Goal: Task Accomplishment & Management: Complete application form

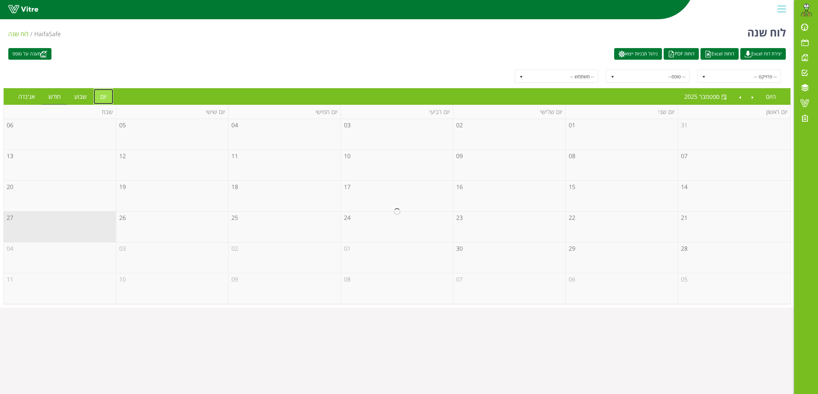
click at [101, 92] on link "יום" at bounding box center [104, 96] width 20 height 15
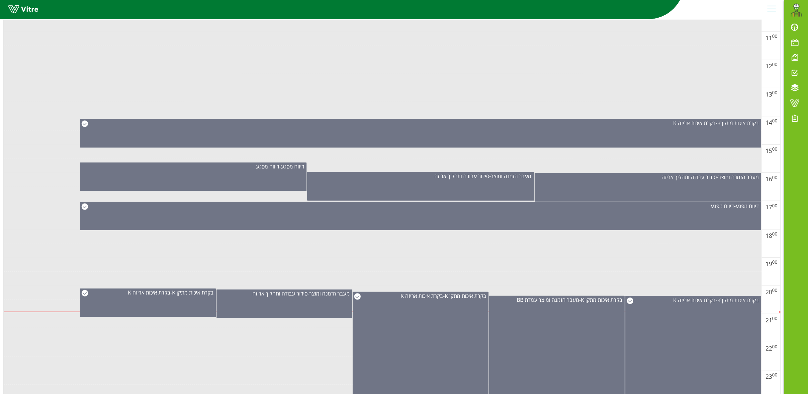
scroll to position [413, 0]
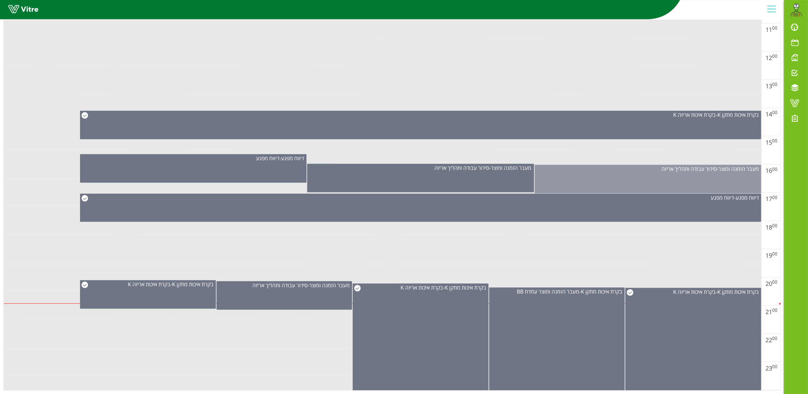
click at [693, 181] on div "מעבר הזמנה ומוצר - סידור עבודה ותהליך אריזה" at bounding box center [647, 179] width 226 height 29
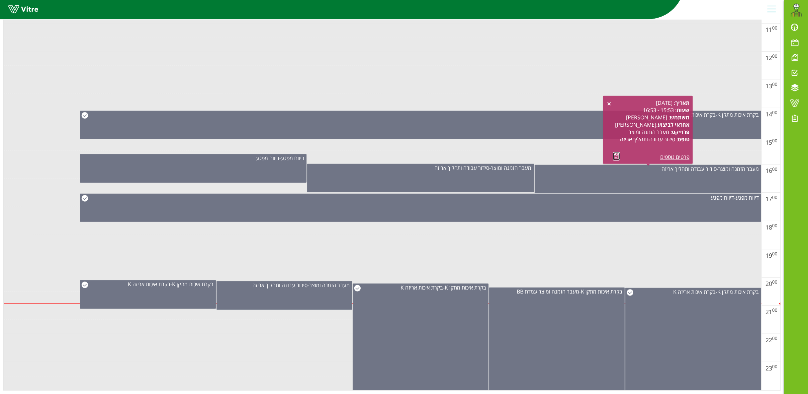
click at [616, 152] on link at bounding box center [616, 156] width 7 height 8
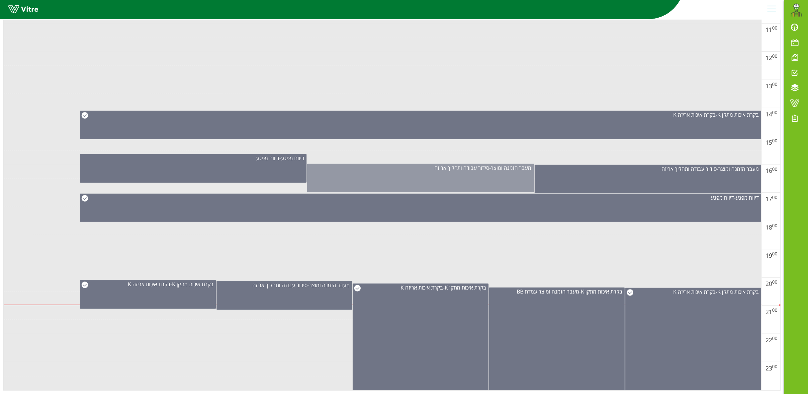
click at [429, 177] on div "מעבר הזמנה ומוצר - סידור עבודה ותהליך אריזה" at bounding box center [420, 178] width 226 height 29
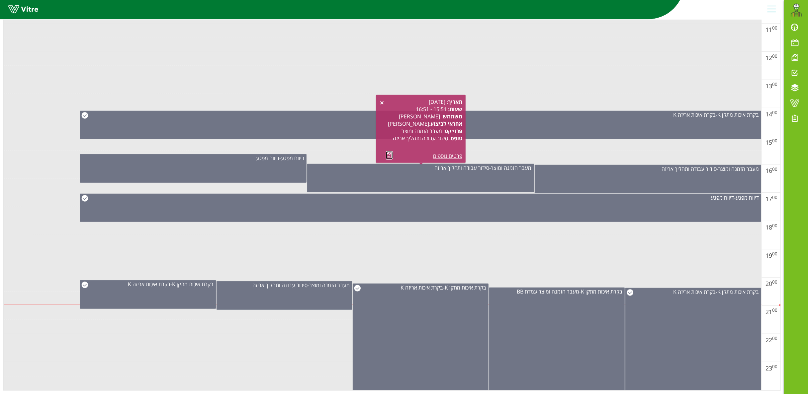
click at [389, 151] on link at bounding box center [389, 155] width 7 height 8
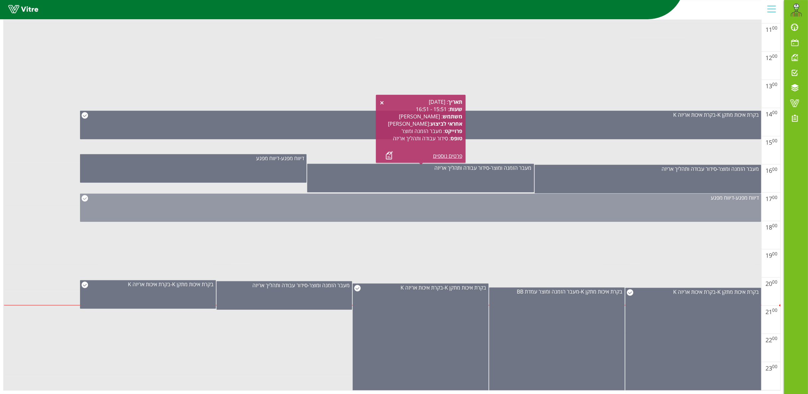
click at [529, 198] on div "דיווח מפגע - דיווח מפגע" at bounding box center [420, 208] width 681 height 28
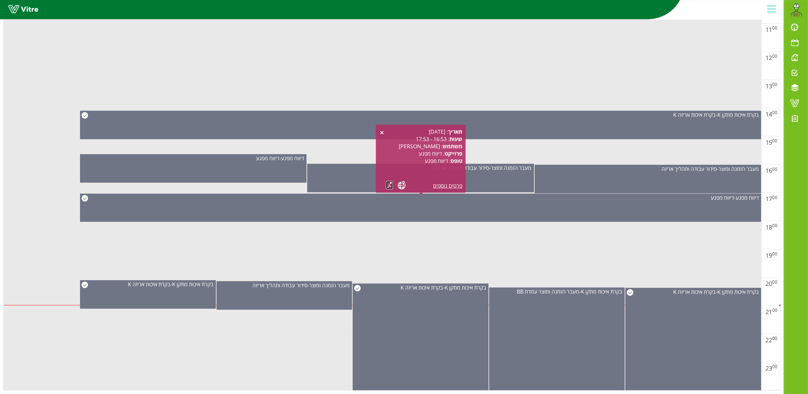
click at [388, 181] on link at bounding box center [389, 185] width 7 height 8
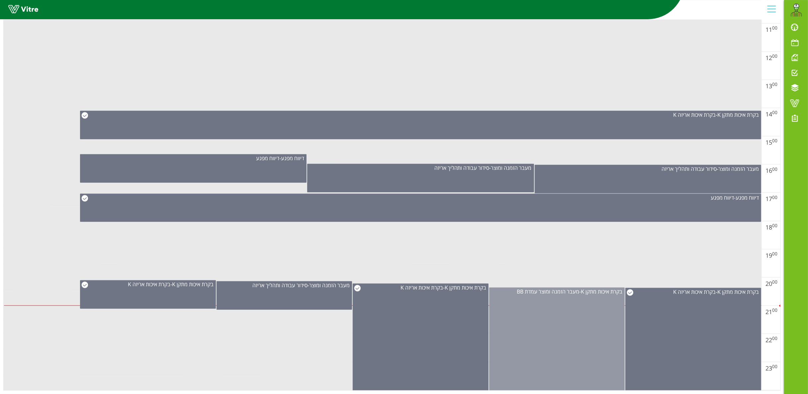
click at [542, 336] on div "בקרת איכות מתקן K - מעבר הזמנה ומוצר עמדת BB" at bounding box center [557, 342] width 136 height 108
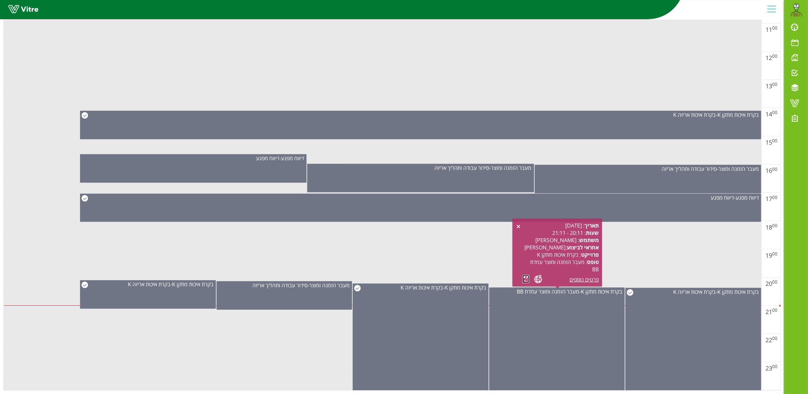
click at [526, 275] on link at bounding box center [525, 279] width 7 height 8
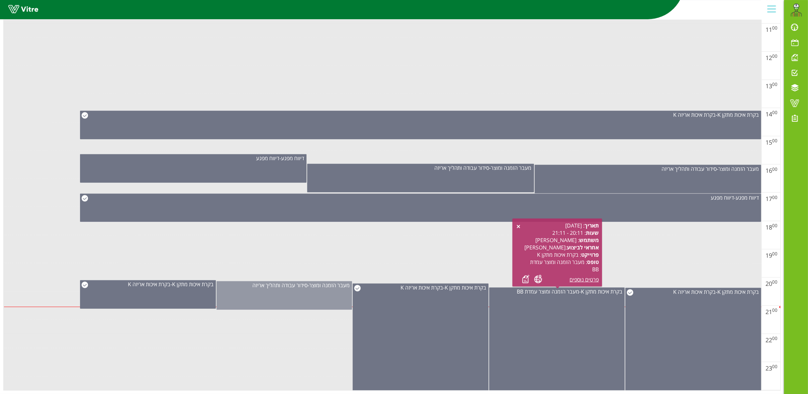
click at [317, 282] on span "מעבר הזמנה ומוצר" at bounding box center [329, 285] width 40 height 7
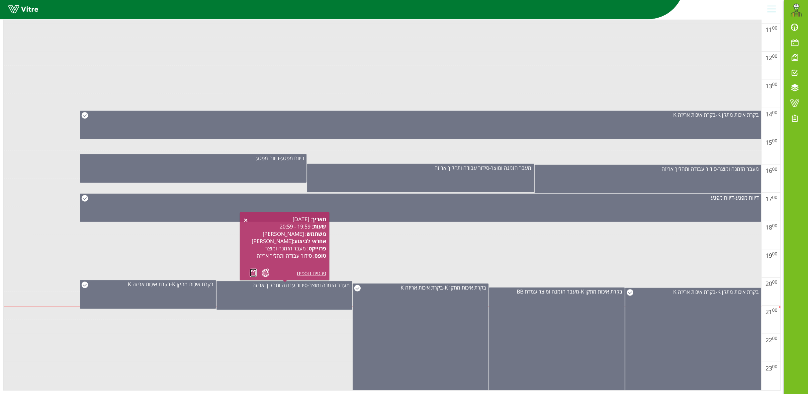
click at [254, 269] on link at bounding box center [253, 273] width 7 height 8
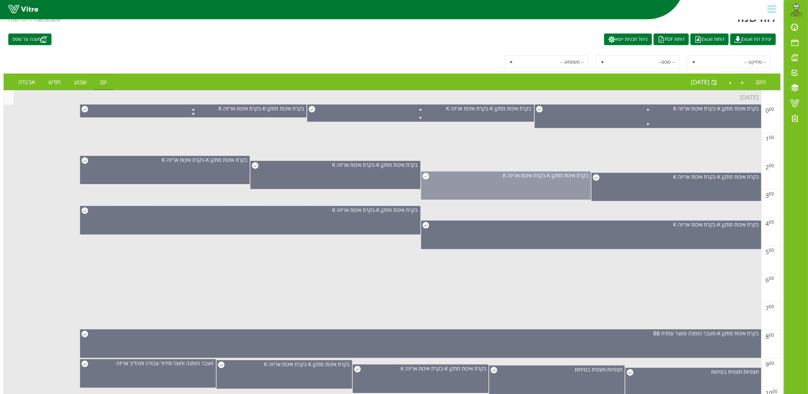
scroll to position [0, 0]
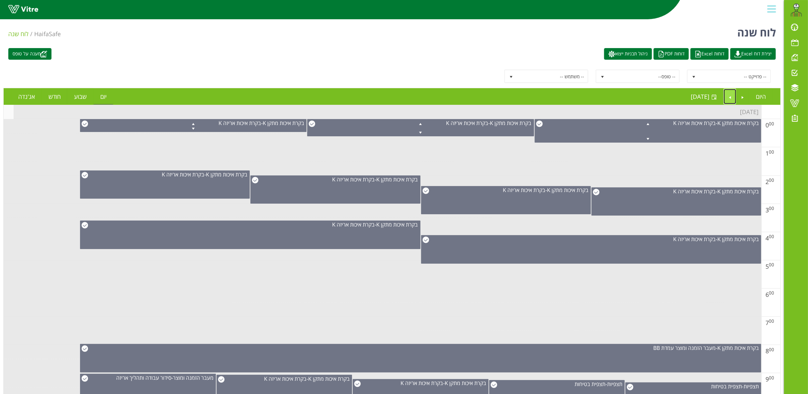
click at [727, 93] on link "Next" at bounding box center [729, 96] width 13 height 15
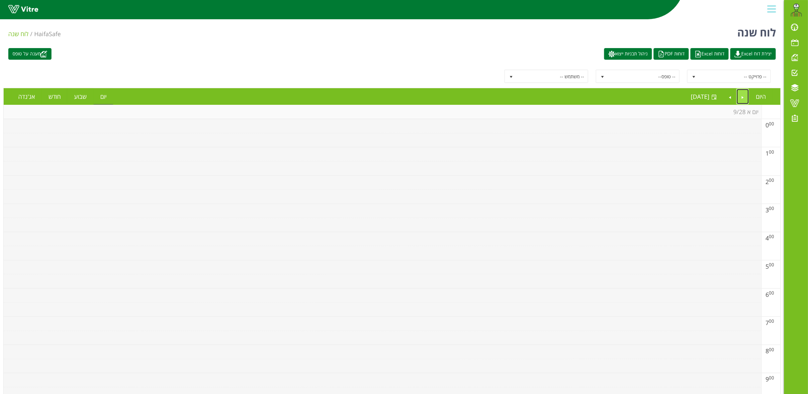
click at [746, 96] on link "Previous" at bounding box center [742, 96] width 13 height 15
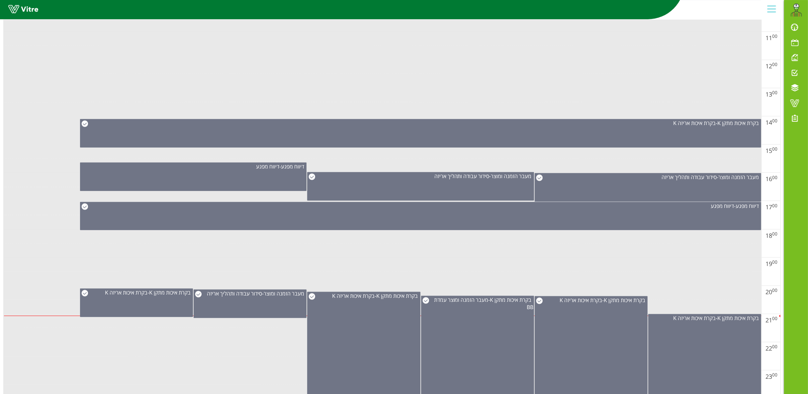
scroll to position [413, 0]
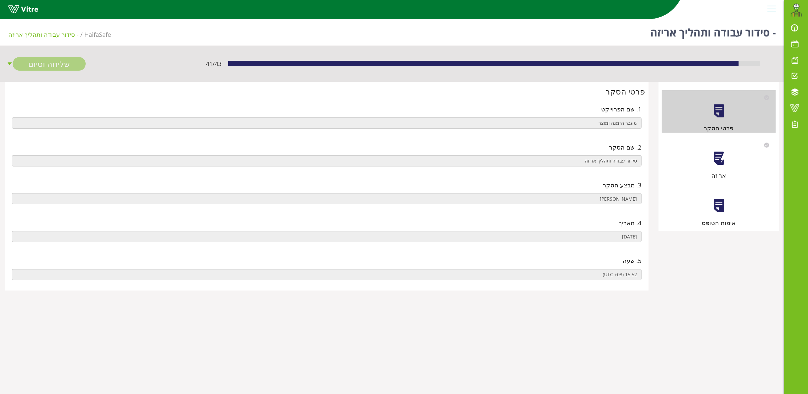
click at [717, 162] on div at bounding box center [718, 158] width 15 height 15
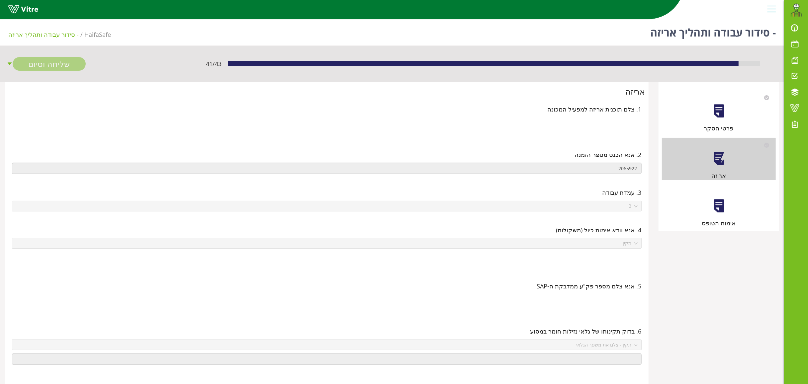
click at [723, 210] on div at bounding box center [718, 205] width 15 height 15
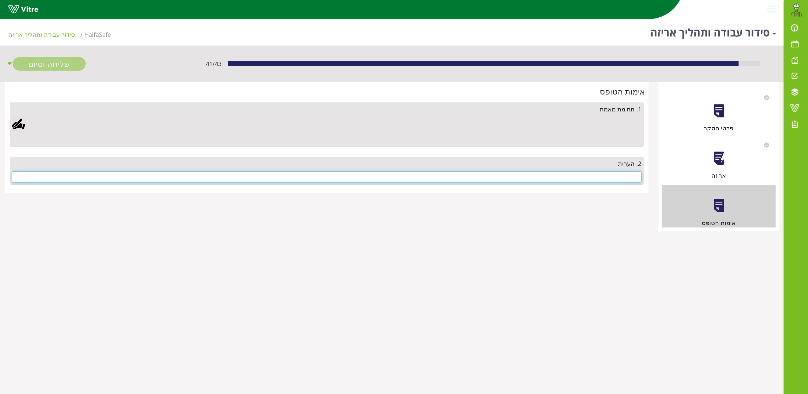
click at [629, 181] on input "text" at bounding box center [326, 177] width 629 height 11
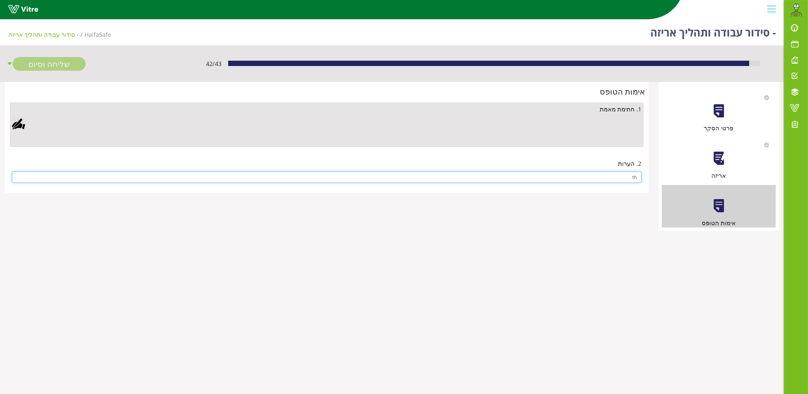
type input "t"
type input "אין"
click at [19, 124] on div at bounding box center [18, 124] width 13 height 13
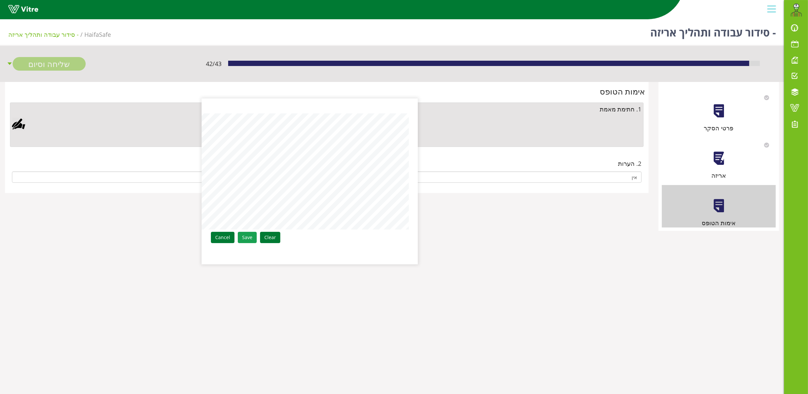
click at [244, 235] on link "Save" at bounding box center [247, 237] width 19 height 11
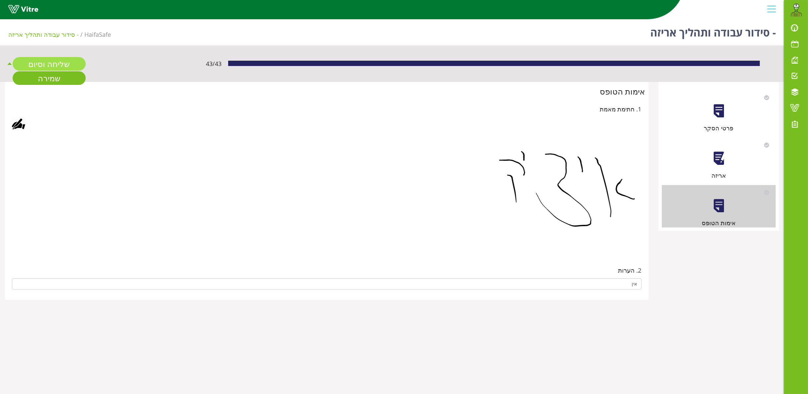
click at [42, 62] on link "שליחה וסיום" at bounding box center [49, 64] width 73 height 14
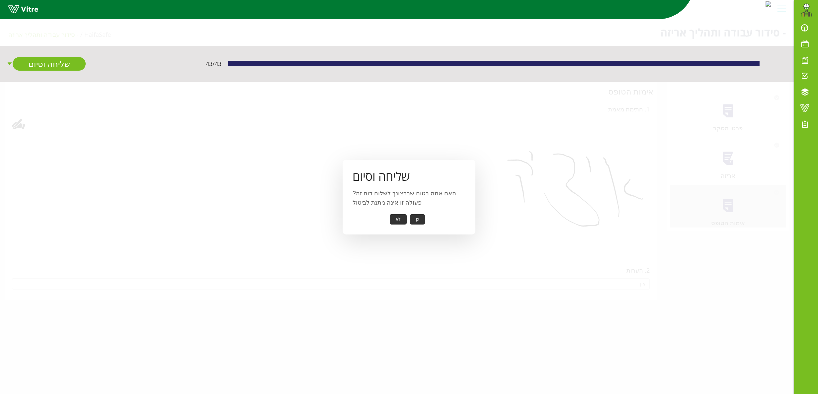
click at [416, 218] on button "כן" at bounding box center [417, 219] width 15 height 10
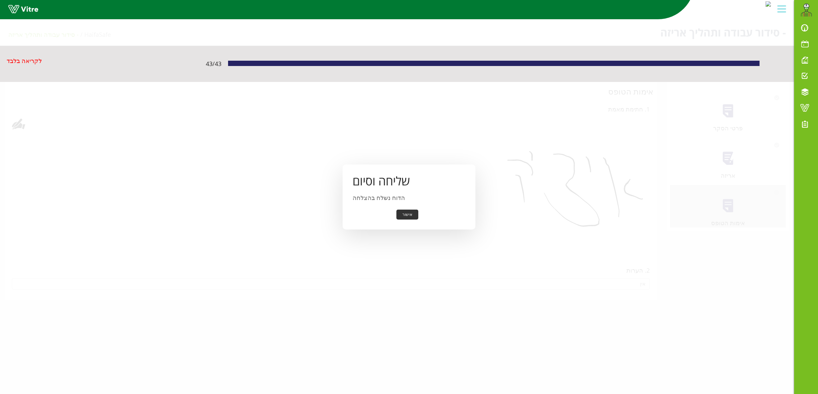
click at [404, 217] on button "אישור" at bounding box center [407, 215] width 22 height 10
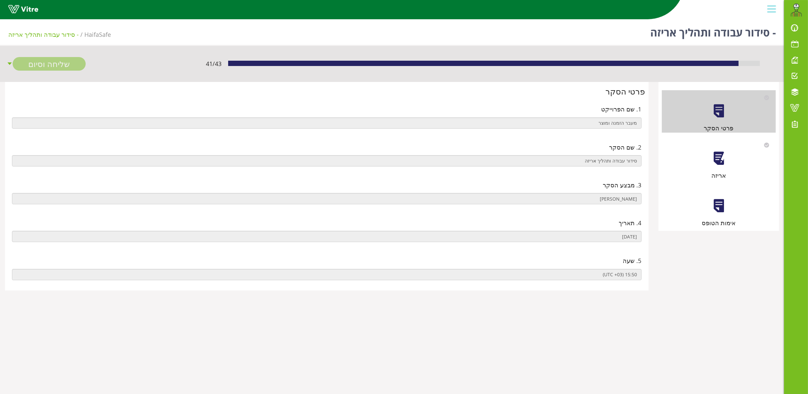
click at [717, 157] on div at bounding box center [718, 158] width 15 height 15
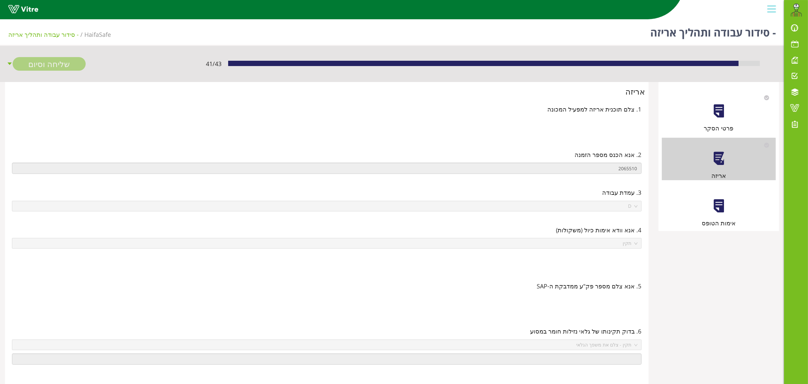
click at [724, 200] on div at bounding box center [718, 205] width 15 height 15
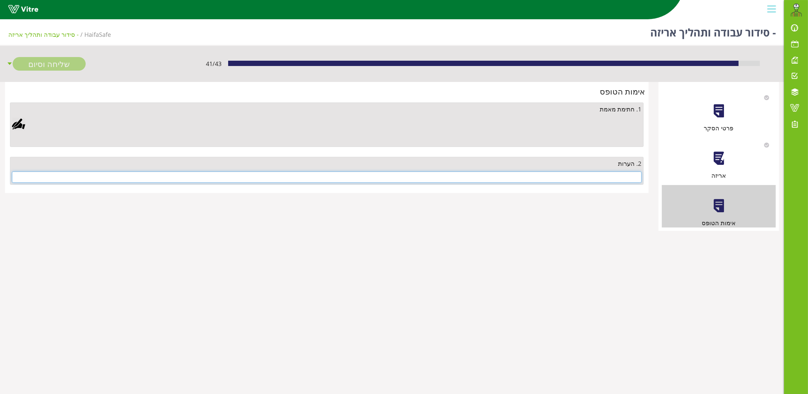
click at [553, 174] on input "text" at bounding box center [326, 177] width 629 height 11
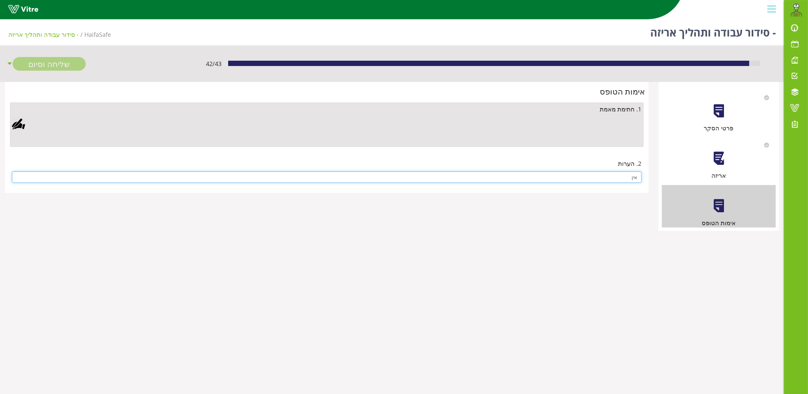
type input "אין"
click at [20, 121] on div at bounding box center [18, 124] width 13 height 13
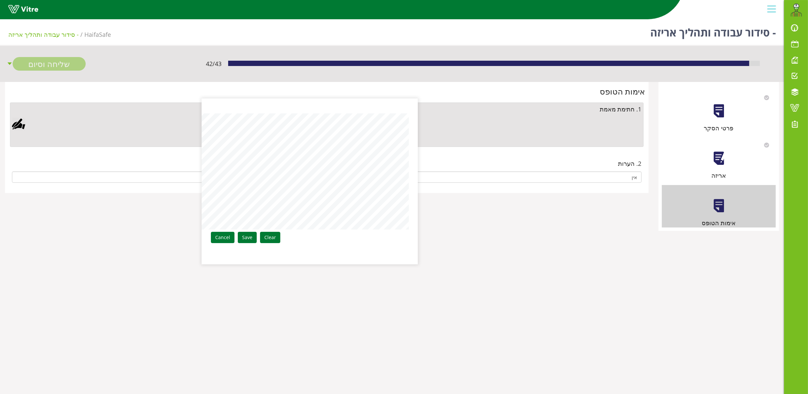
click at [421, 171] on aside "Clear Save Cancel" at bounding box center [404, 197] width 808 height 394
click at [246, 242] on link "Save" at bounding box center [247, 237] width 19 height 11
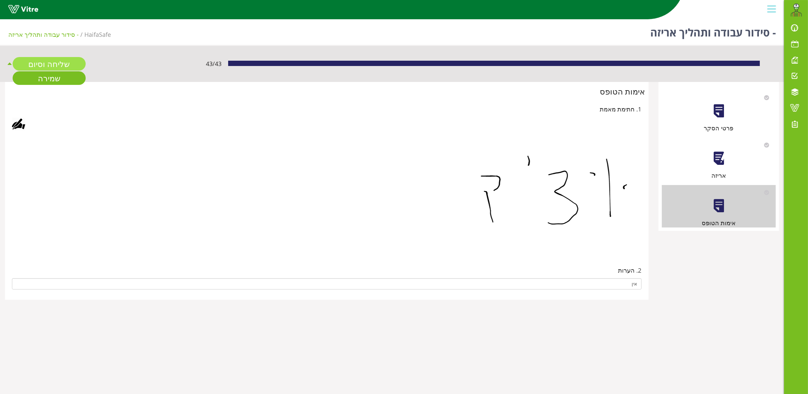
click at [82, 63] on link "שליחה וסיום" at bounding box center [49, 64] width 73 height 14
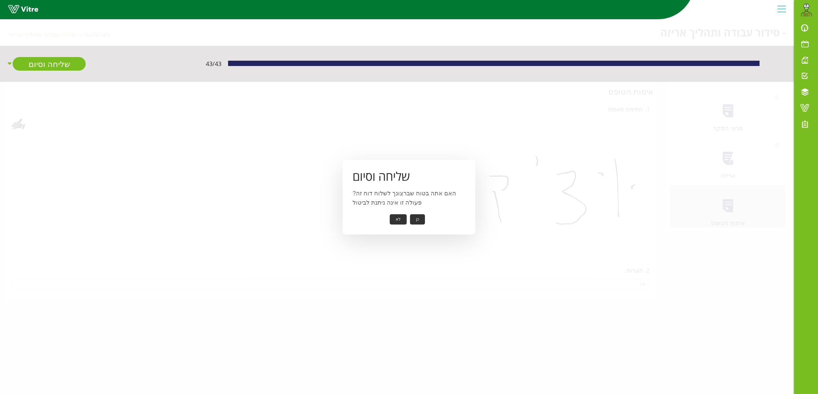
click at [415, 219] on button "כן" at bounding box center [417, 219] width 15 height 10
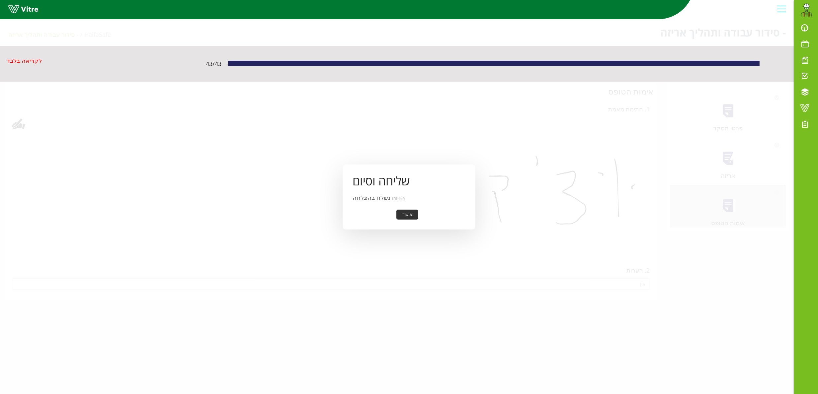
click at [411, 216] on button "אישור" at bounding box center [407, 215] width 22 height 10
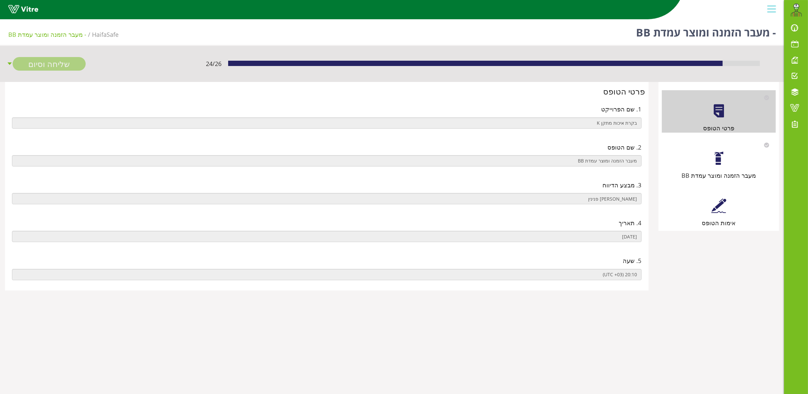
click at [722, 164] on div at bounding box center [718, 158] width 15 height 15
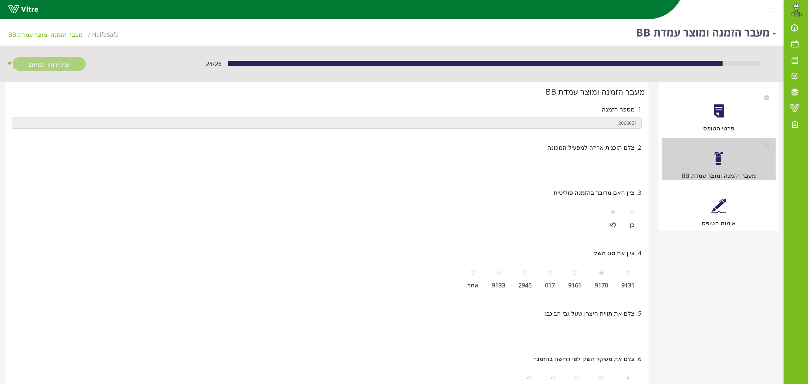
click at [724, 203] on div at bounding box center [718, 205] width 15 height 15
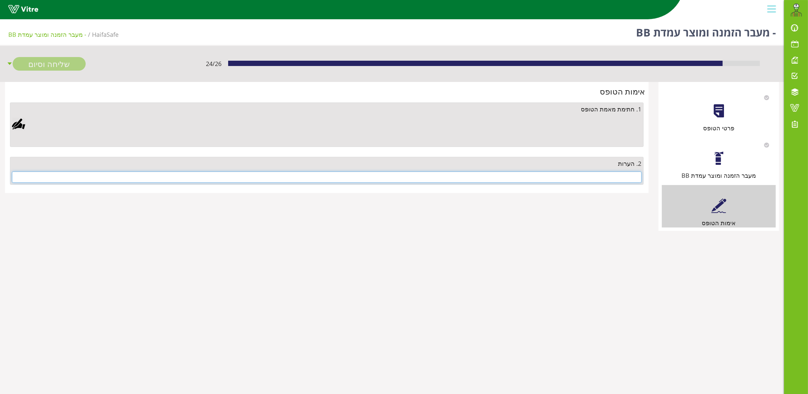
click at [599, 173] on input "text" at bounding box center [326, 177] width 629 height 11
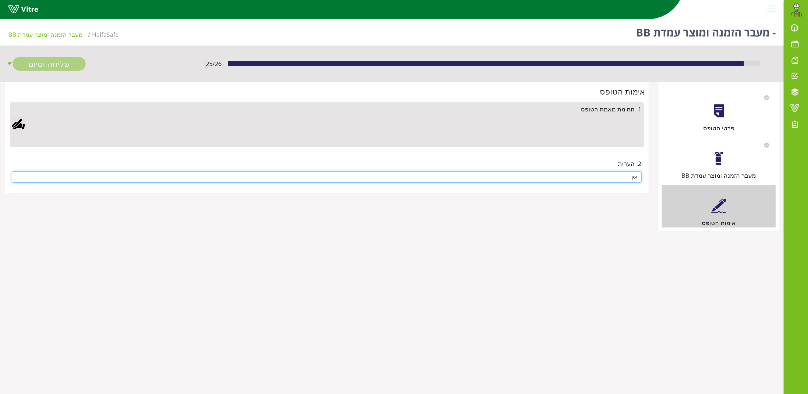
type input "אין"
click at [19, 123] on div at bounding box center [18, 124] width 13 height 13
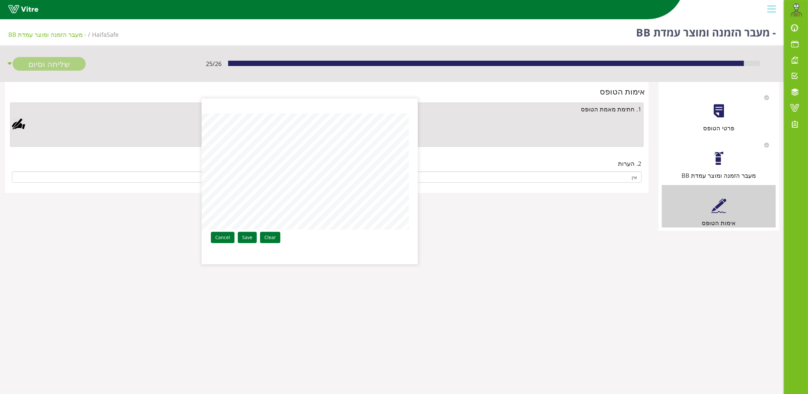
click at [239, 232] on div "Clear Save Cancel" at bounding box center [310, 182] width 216 height 166
click at [244, 234] on link "Save" at bounding box center [247, 237] width 19 height 11
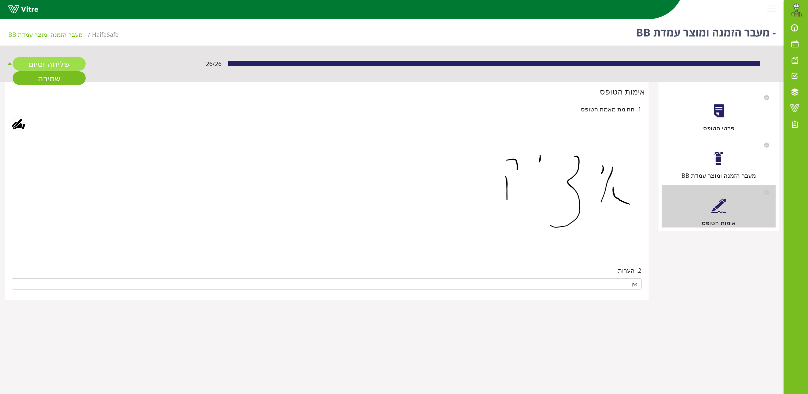
click at [45, 61] on link "שליחה וסיום" at bounding box center [49, 64] width 73 height 14
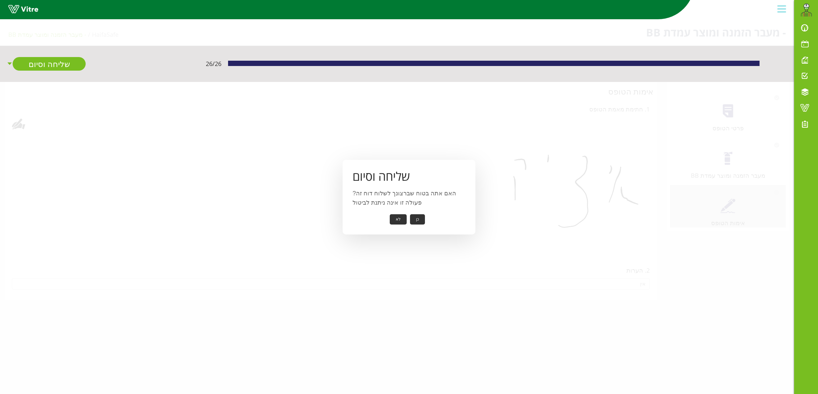
click at [419, 218] on button "כן" at bounding box center [417, 219] width 15 height 10
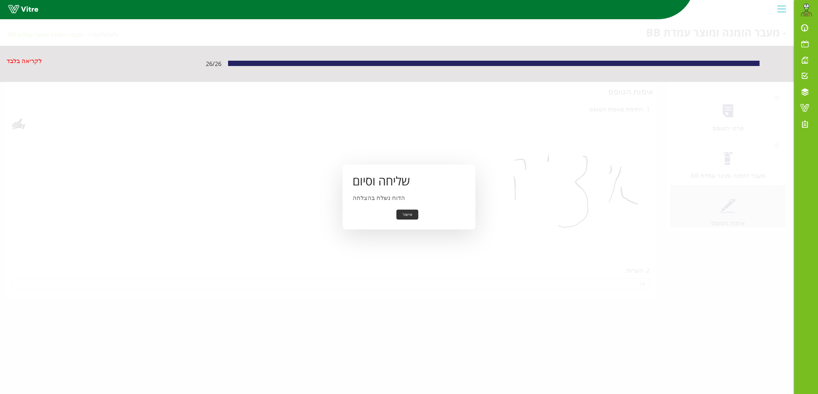
click at [410, 216] on button "אישור" at bounding box center [407, 215] width 22 height 10
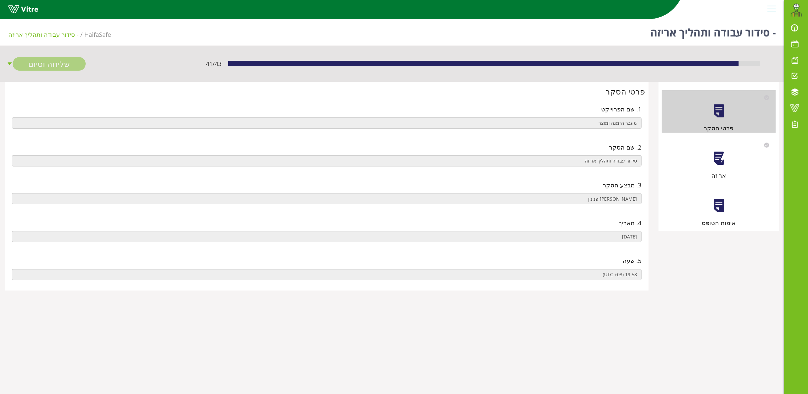
click at [720, 161] on div at bounding box center [718, 158] width 15 height 15
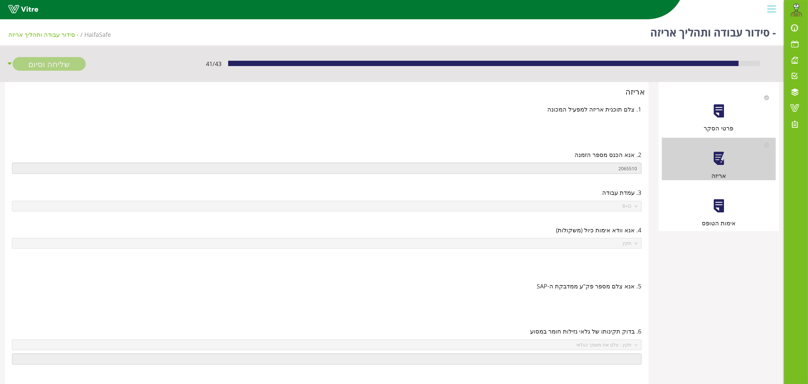
click at [715, 210] on div at bounding box center [718, 205] width 15 height 15
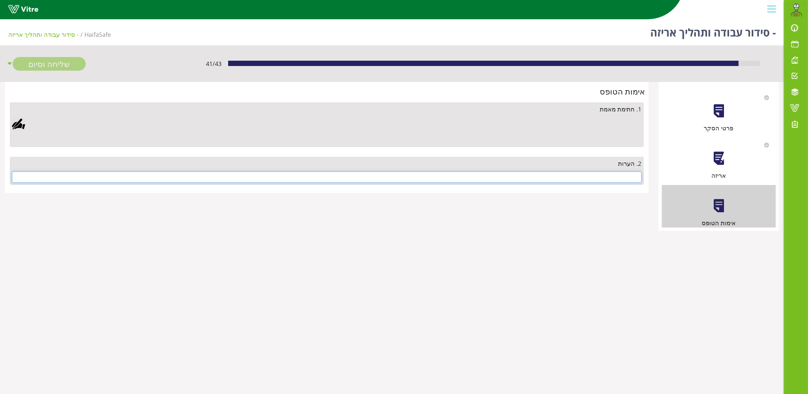
click at [610, 180] on input "text" at bounding box center [326, 177] width 629 height 11
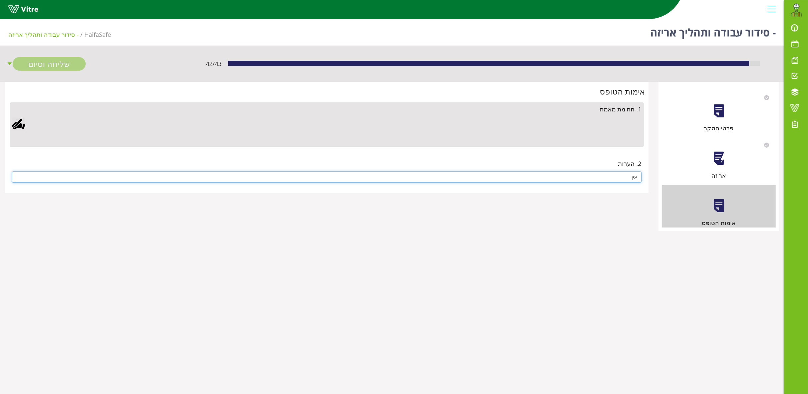
type input "אין"
click at [17, 122] on div at bounding box center [18, 124] width 13 height 13
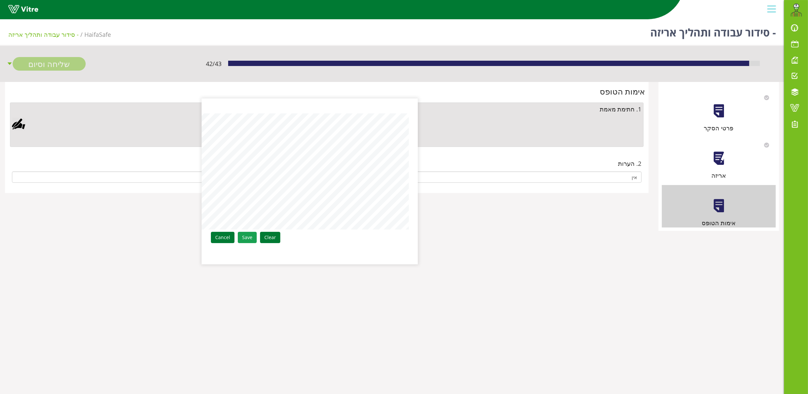
click at [251, 240] on link "Save" at bounding box center [247, 237] width 19 height 11
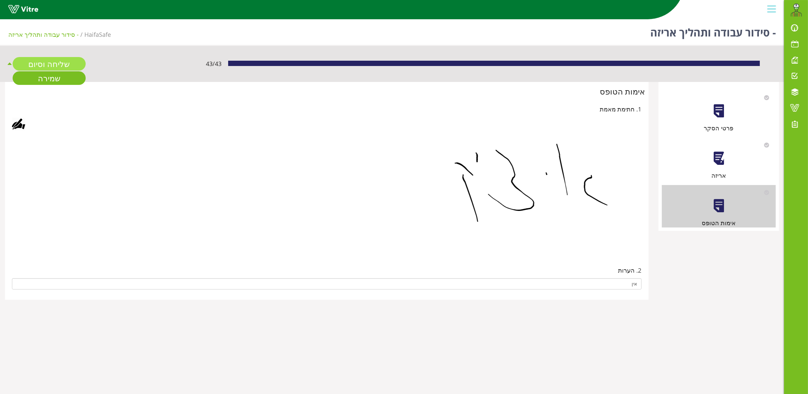
click at [65, 62] on link "שליחה וסיום" at bounding box center [49, 64] width 73 height 14
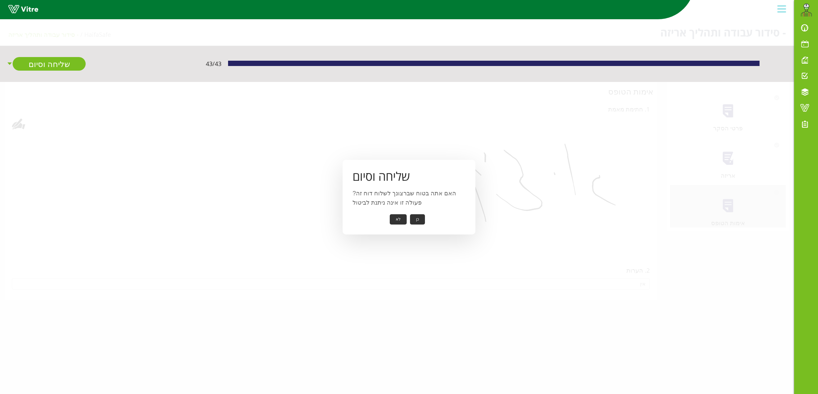
click at [417, 215] on button "כן" at bounding box center [417, 219] width 15 height 10
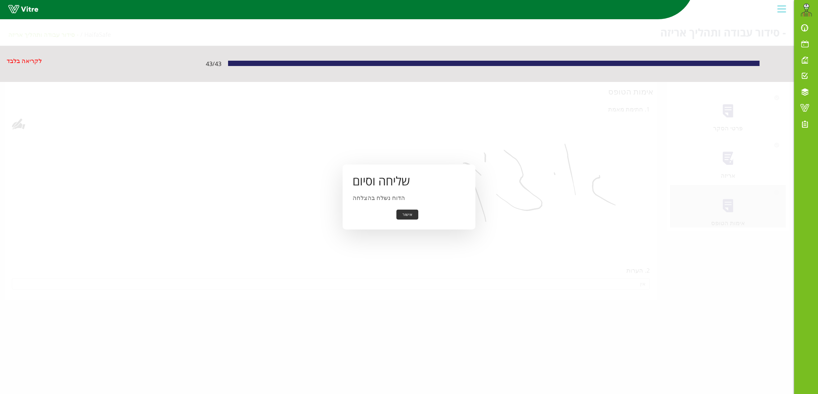
click at [411, 212] on button "אישור" at bounding box center [407, 215] width 22 height 10
